Goal: Transaction & Acquisition: Obtain resource

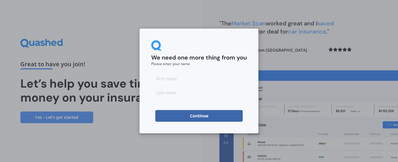
click at [170, 82] on input at bounding box center [199, 79] width 96 height 12
type input "[PERSON_NAME]"
click at [160, 92] on input at bounding box center [199, 93] width 96 height 12
type input "[PERSON_NAME]"
click at [194, 116] on button "Continue" at bounding box center [198, 116] width 87 height 12
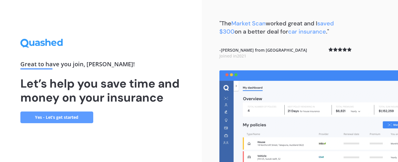
click at [77, 115] on link "Yes - Let’s get started" at bounding box center [56, 117] width 73 height 12
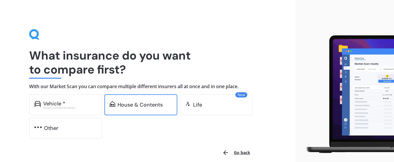
click at [134, 110] on div "House & Contents" at bounding box center [140, 104] width 73 height 21
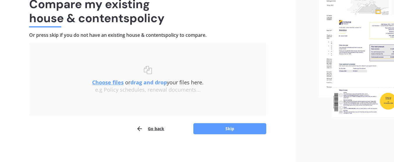
scroll to position [53, 0]
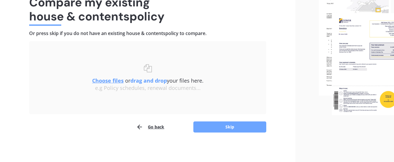
click at [226, 124] on button "Skip" at bounding box center [229, 126] width 73 height 11
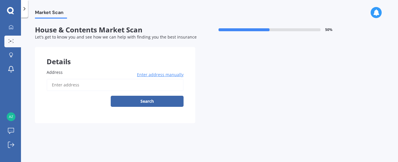
click at [65, 80] on input "Address" at bounding box center [115, 85] width 137 height 12
type input "[STREET_ADDRESS]"
